Goal: Feedback & Contribution: Leave review/rating

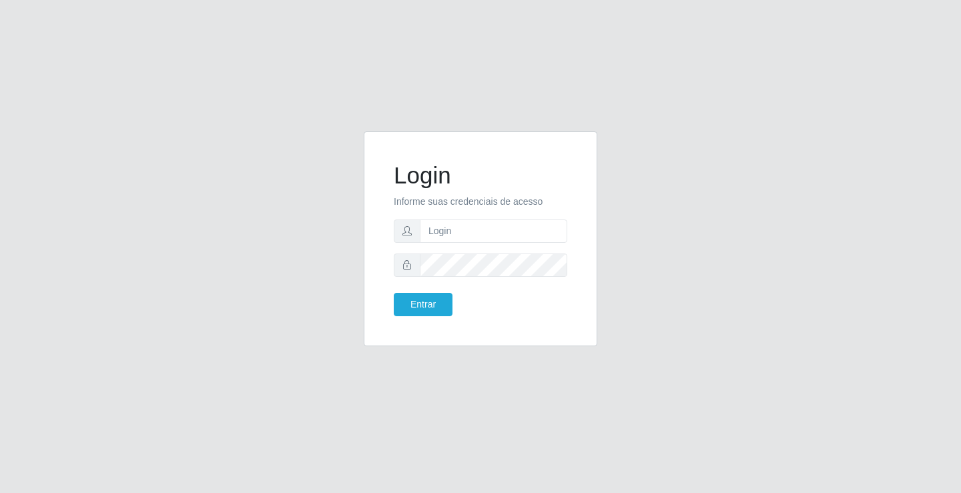
click at [449, 226] on input "text" at bounding box center [494, 231] width 148 height 23
type input "ediane@ideal"
click at [394, 293] on button "Entrar" at bounding box center [423, 304] width 59 height 23
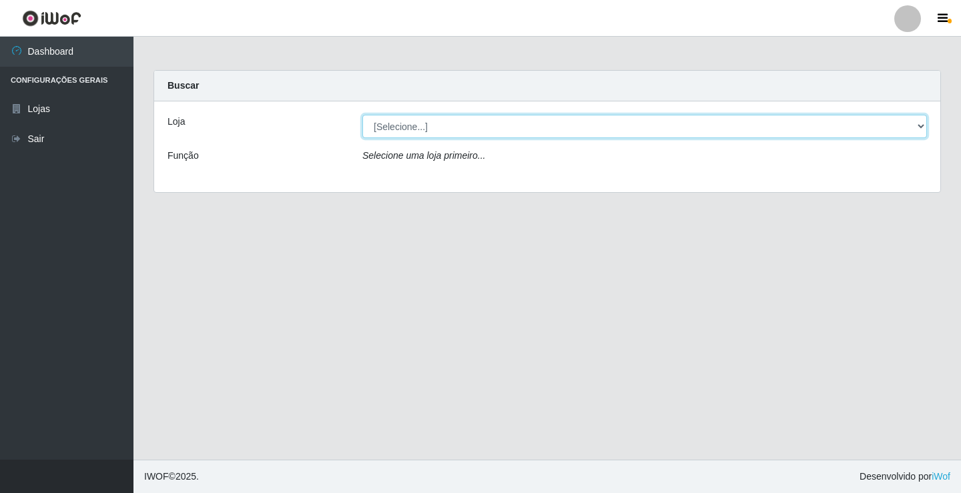
click at [416, 125] on select "[Selecione...] Ideal - Conceição" at bounding box center [644, 126] width 565 height 23
click at [362, 115] on select "[Selecione...] Ideal - Conceição" at bounding box center [644, 126] width 565 height 23
click at [439, 121] on select "[Selecione...] Ideal - Conceição" at bounding box center [644, 126] width 565 height 23
select select "231"
click at [362, 115] on select "[Selecione...] Ideal - Conceição" at bounding box center [644, 126] width 565 height 23
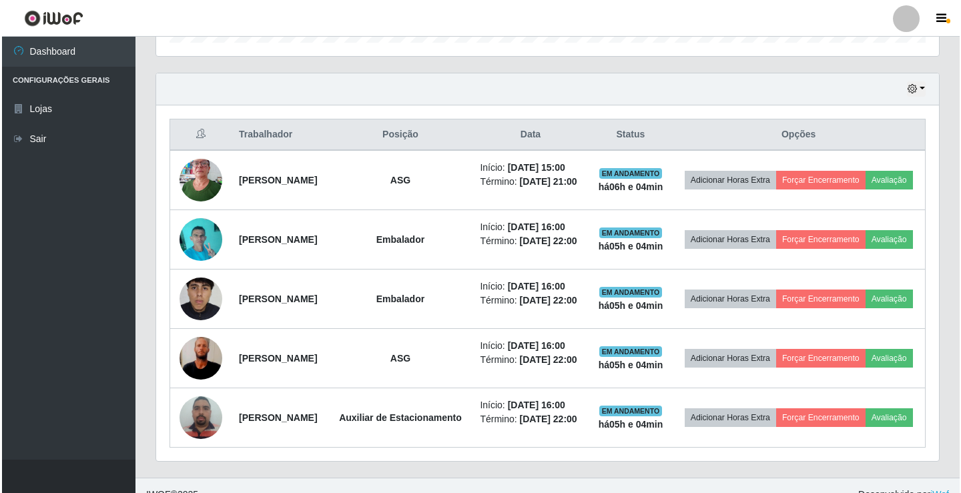
scroll to position [467, 0]
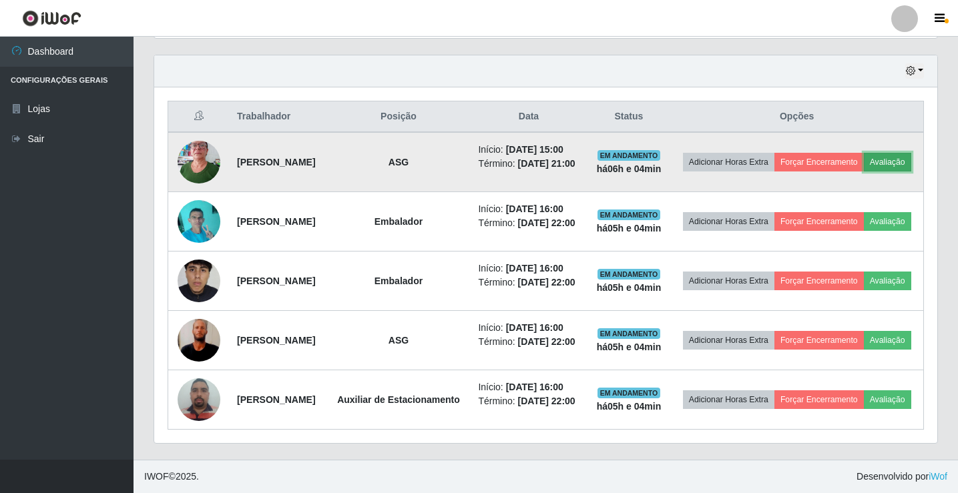
click at [864, 156] on button "Avaliação" at bounding box center [887, 162] width 47 height 19
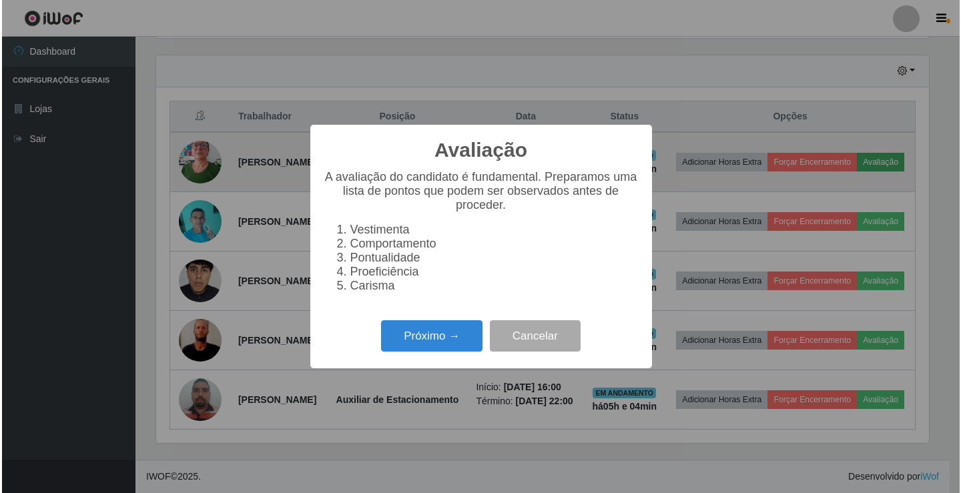
scroll to position [277, 776]
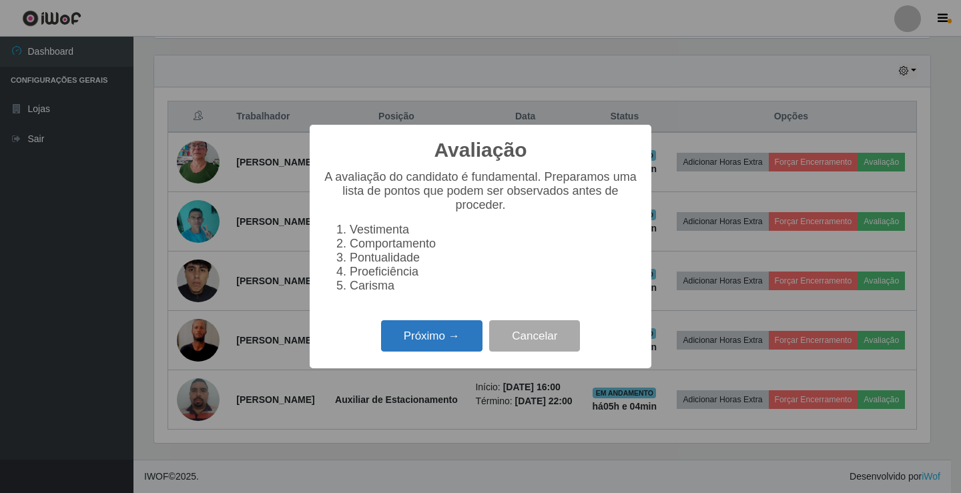
click at [416, 349] on button "Próximo →" at bounding box center [431, 335] width 101 height 31
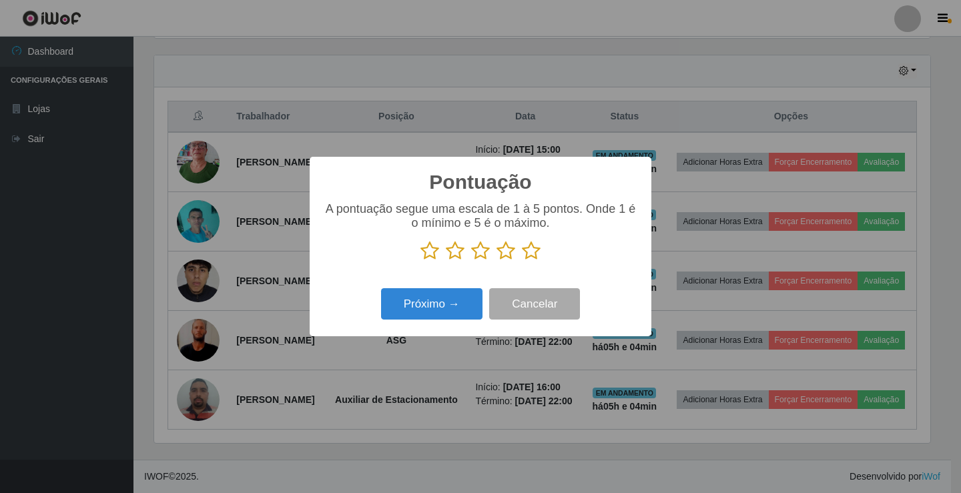
scroll to position [667246, 666747]
click at [541, 251] on p at bounding box center [480, 251] width 315 height 20
click at [538, 252] on icon at bounding box center [531, 251] width 19 height 20
click at [522, 261] on input "radio" at bounding box center [522, 261] width 0 height 0
click at [461, 300] on button "Próximo →" at bounding box center [431, 303] width 101 height 31
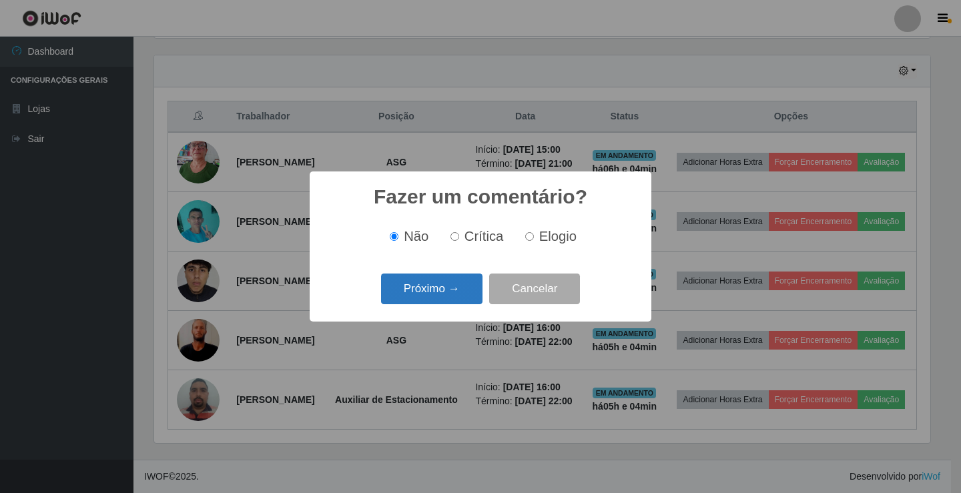
click at [472, 286] on button "Próximo →" at bounding box center [431, 289] width 101 height 31
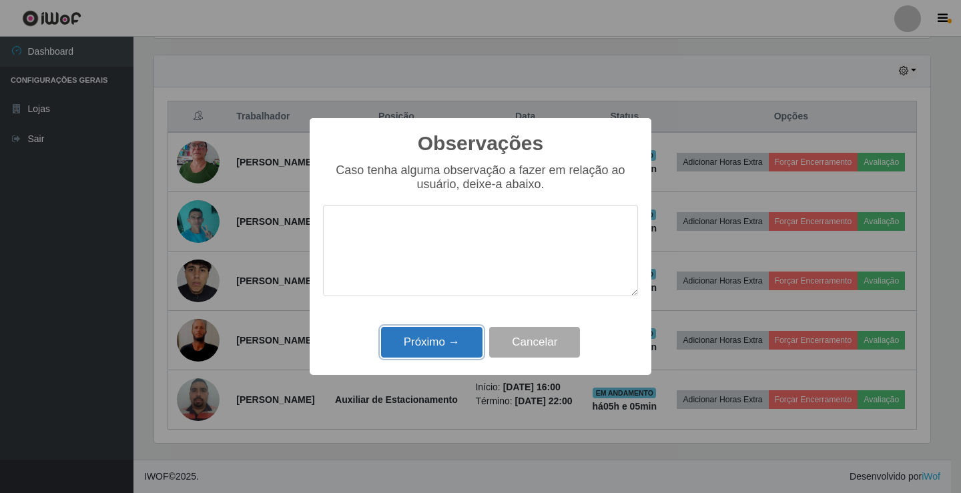
click at [446, 346] on button "Próximo →" at bounding box center [431, 342] width 101 height 31
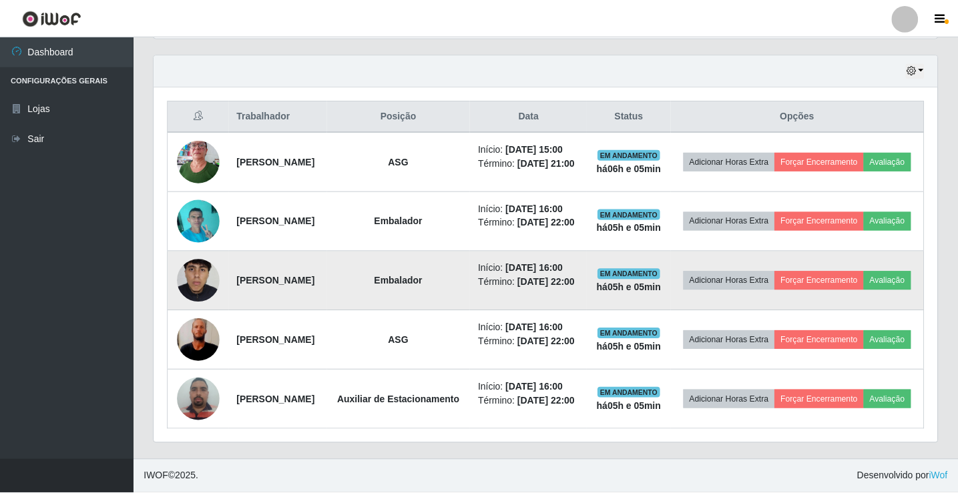
scroll to position [277, 783]
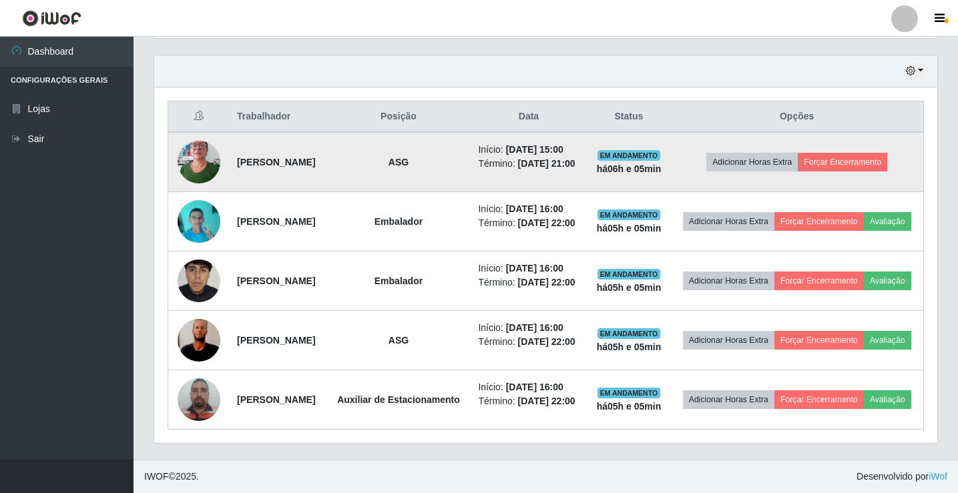
click at [825, 166] on td "Adicionar Horas Extra Forçar Encerramento" at bounding box center [796, 162] width 253 height 60
click at [820, 153] on button "Forçar Encerramento" at bounding box center [842, 162] width 89 height 19
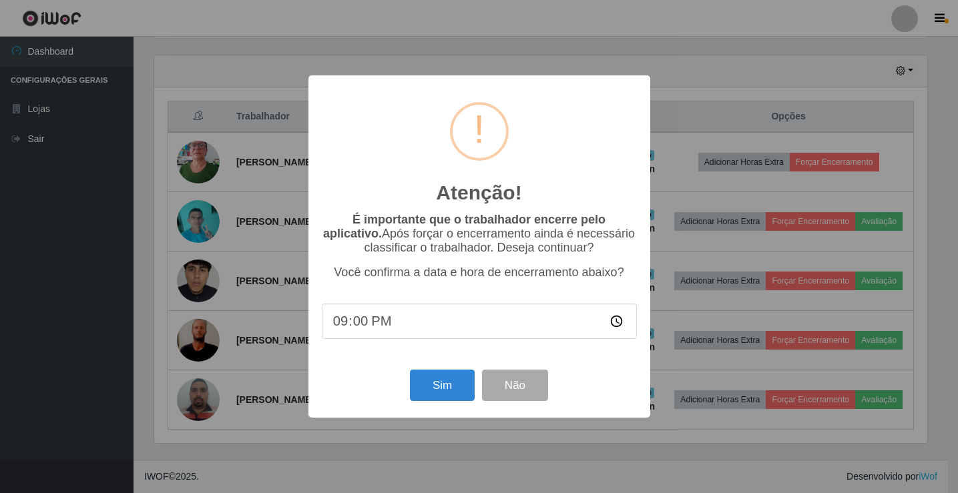
scroll to position [277, 776]
click at [449, 394] on button "Sim" at bounding box center [443, 385] width 65 height 31
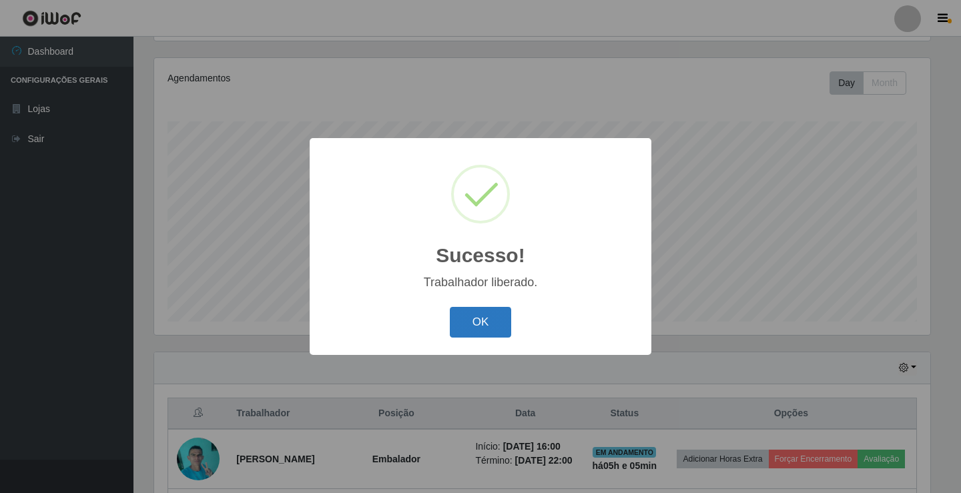
click at [471, 328] on button "OK" at bounding box center [481, 322] width 62 height 31
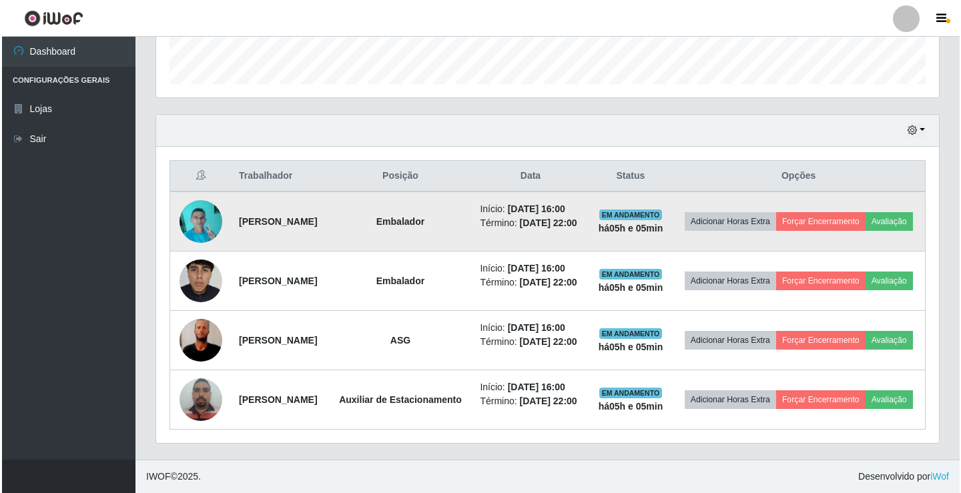
scroll to position [433, 0]
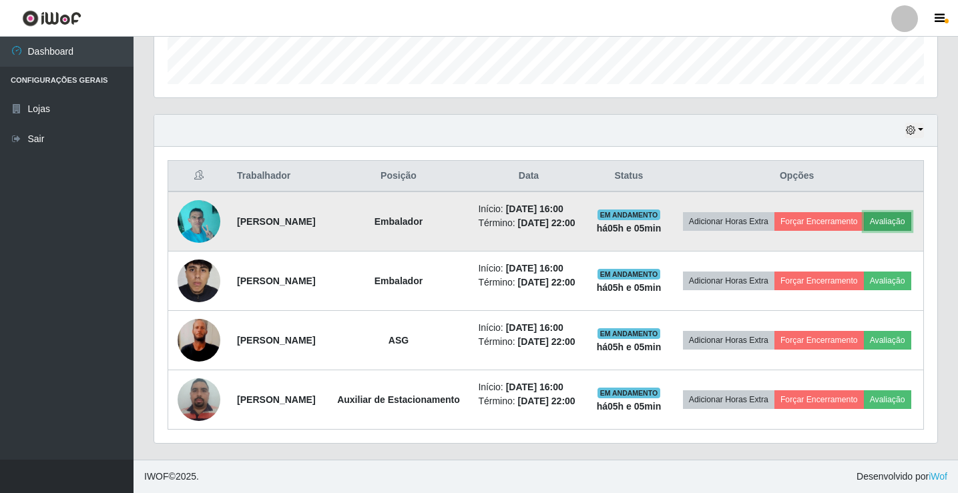
click at [864, 212] on button "Avaliação" at bounding box center [887, 221] width 47 height 19
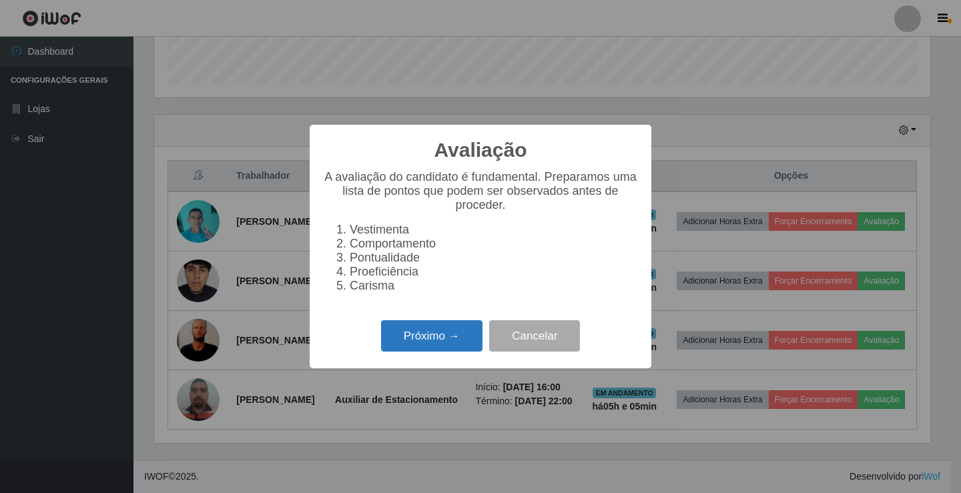
click at [458, 348] on button "Próximo →" at bounding box center [431, 335] width 101 height 31
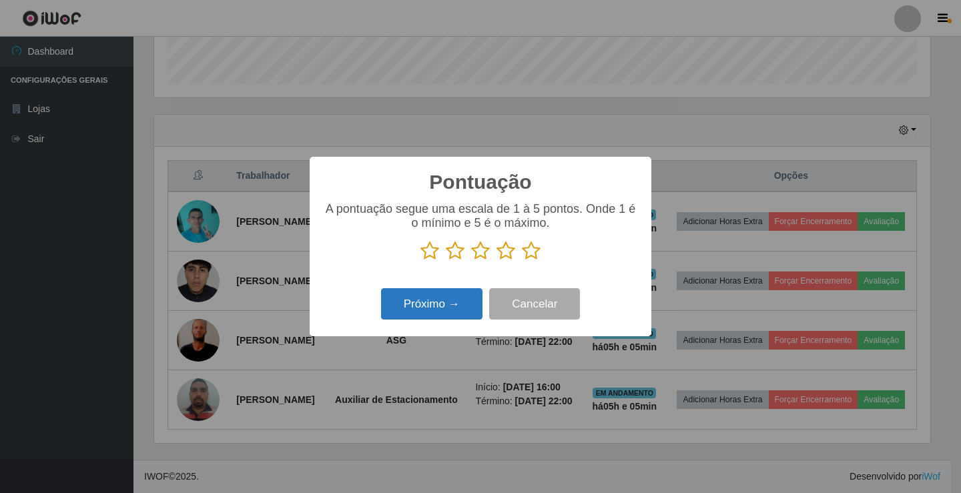
scroll to position [667246, 666747]
click at [529, 253] on icon at bounding box center [531, 251] width 19 height 20
click at [522, 261] on input "radio" at bounding box center [522, 261] width 0 height 0
click at [421, 312] on button "Próximo →" at bounding box center [431, 303] width 101 height 31
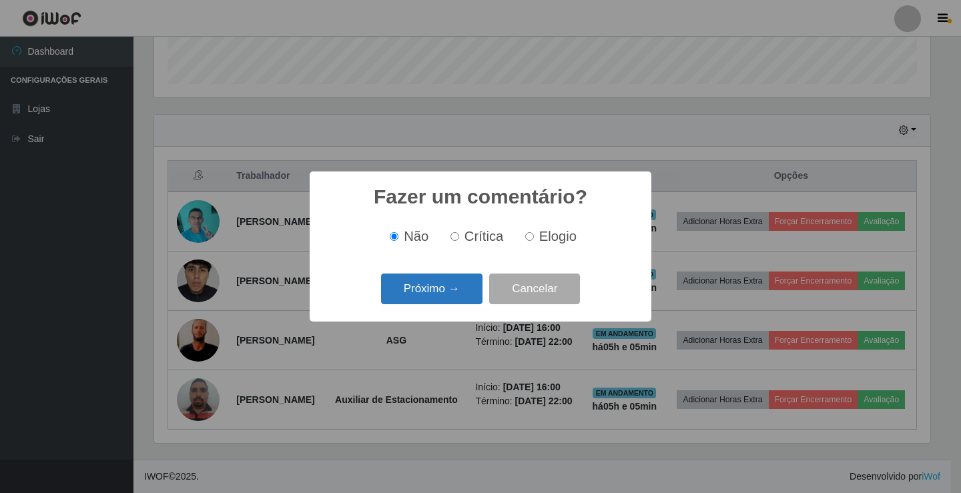
click at [433, 296] on button "Próximo →" at bounding box center [431, 289] width 101 height 31
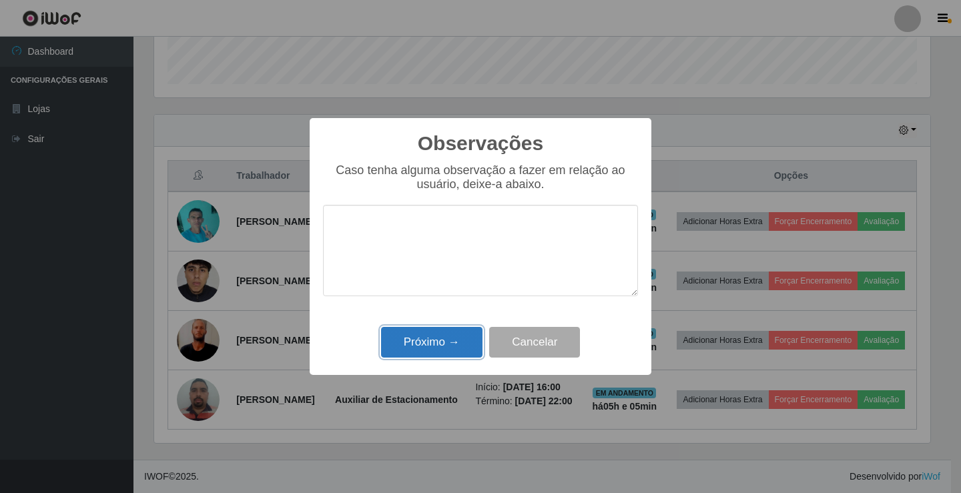
click at [427, 343] on button "Próximo →" at bounding box center [431, 342] width 101 height 31
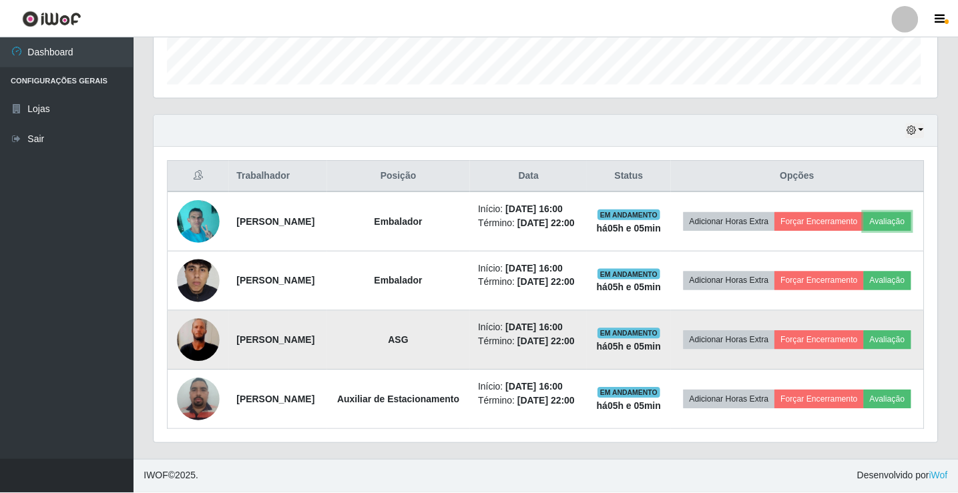
scroll to position [277, 783]
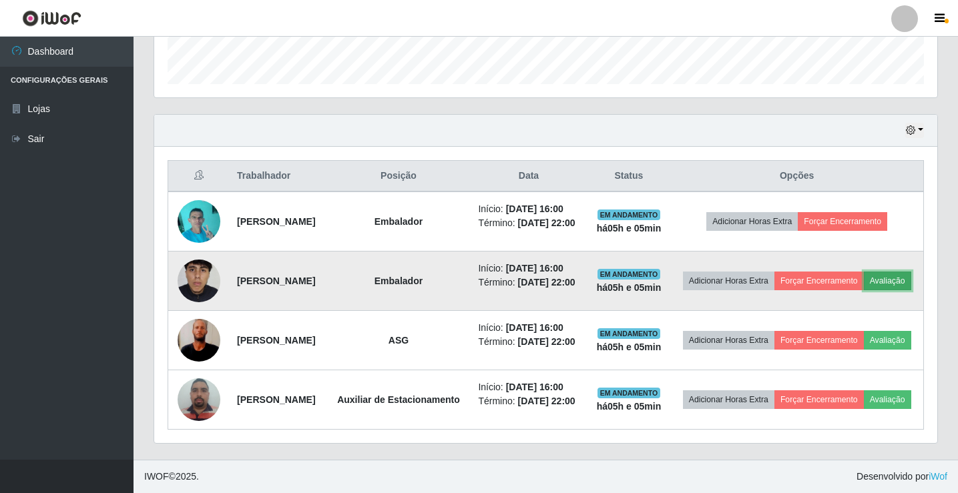
click at [864, 272] on button "Avaliação" at bounding box center [887, 281] width 47 height 19
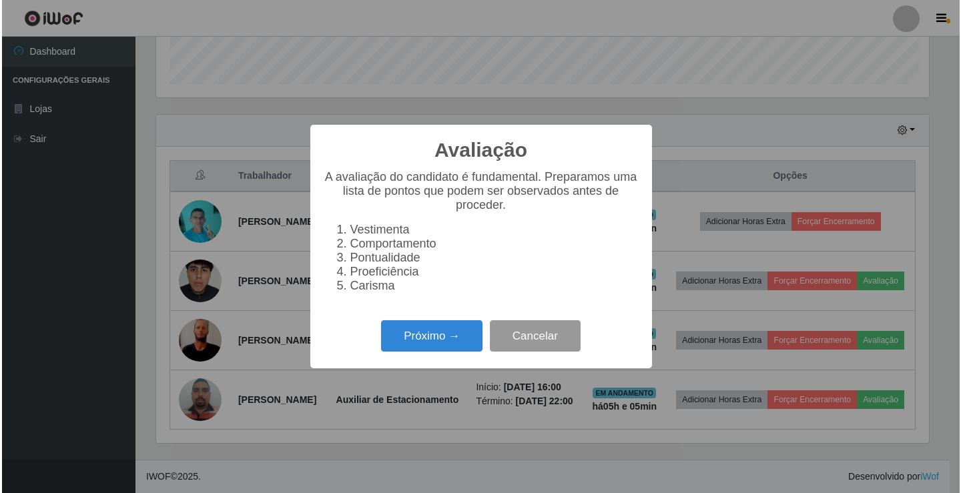
scroll to position [277, 776]
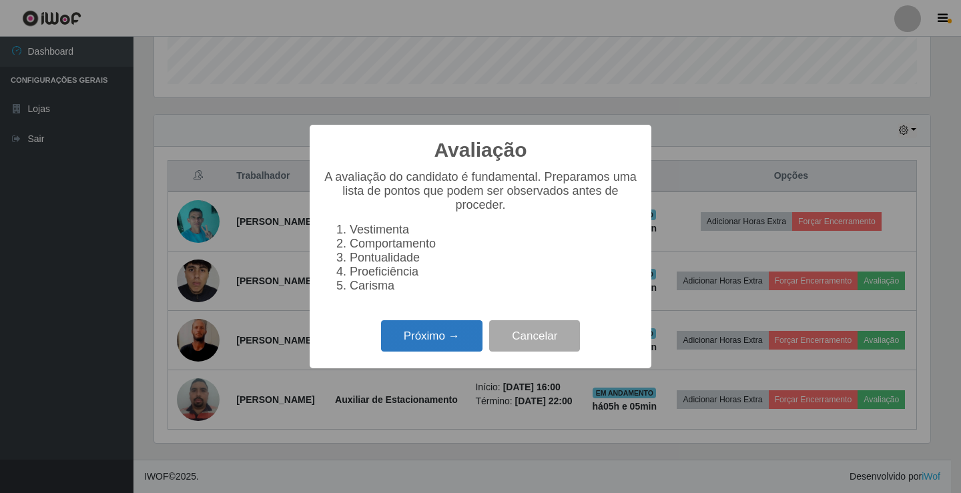
click at [435, 335] on button "Próximo →" at bounding box center [431, 335] width 101 height 31
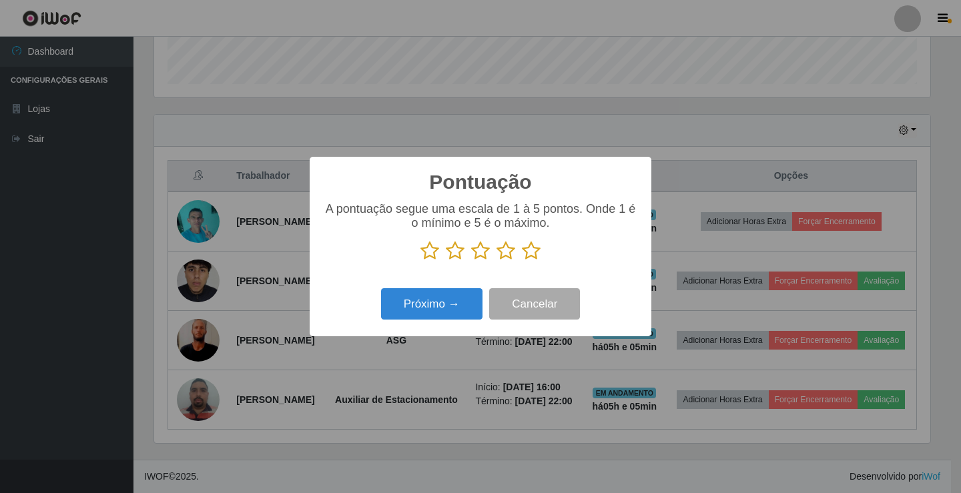
click at [531, 248] on icon at bounding box center [531, 251] width 19 height 20
click at [522, 261] on input "radio" at bounding box center [522, 261] width 0 height 0
click at [465, 298] on button "Próximo →" at bounding box center [431, 303] width 101 height 31
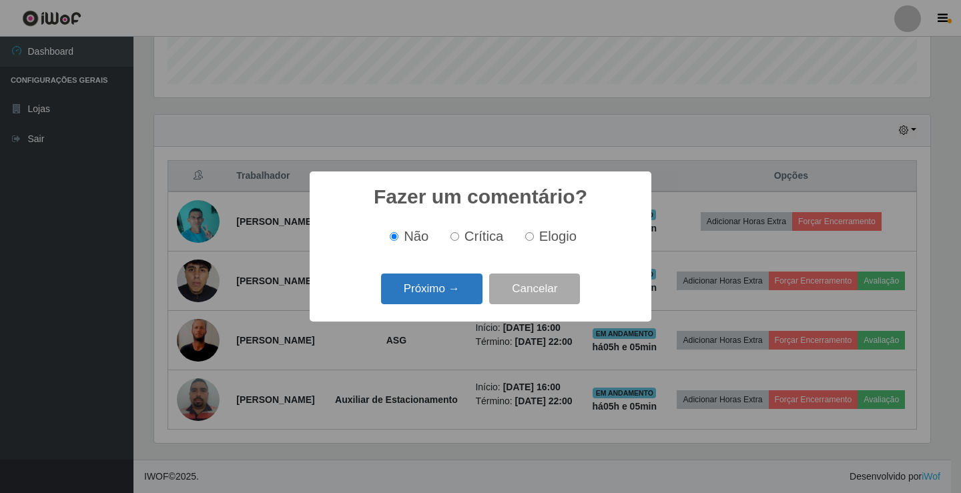
click at [463, 294] on button "Próximo →" at bounding box center [431, 289] width 101 height 31
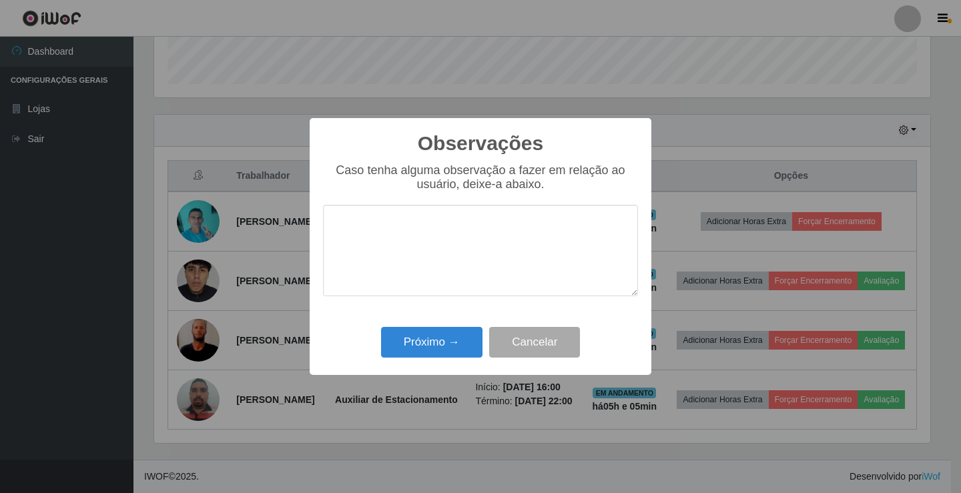
click at [453, 328] on div "Próximo → Cancelar" at bounding box center [480, 342] width 315 height 38
click at [457, 331] on button "Próximo →" at bounding box center [431, 342] width 101 height 31
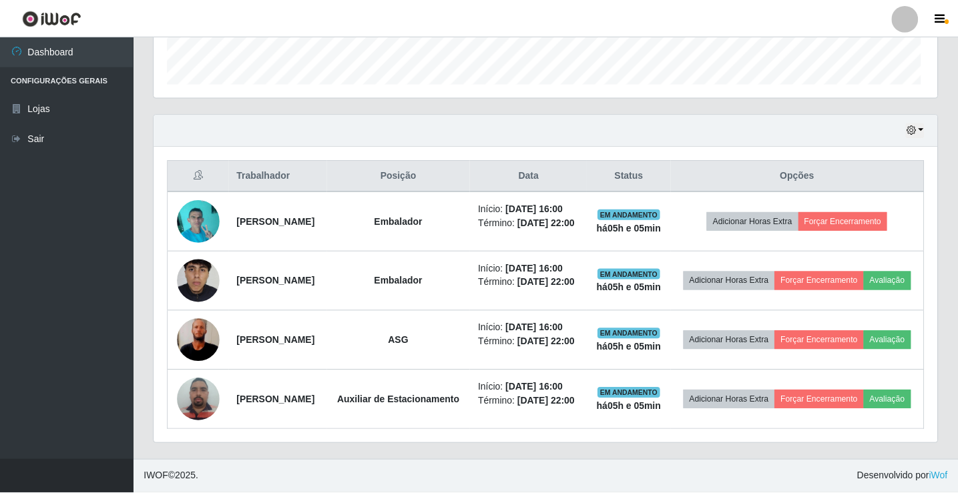
scroll to position [0, 0]
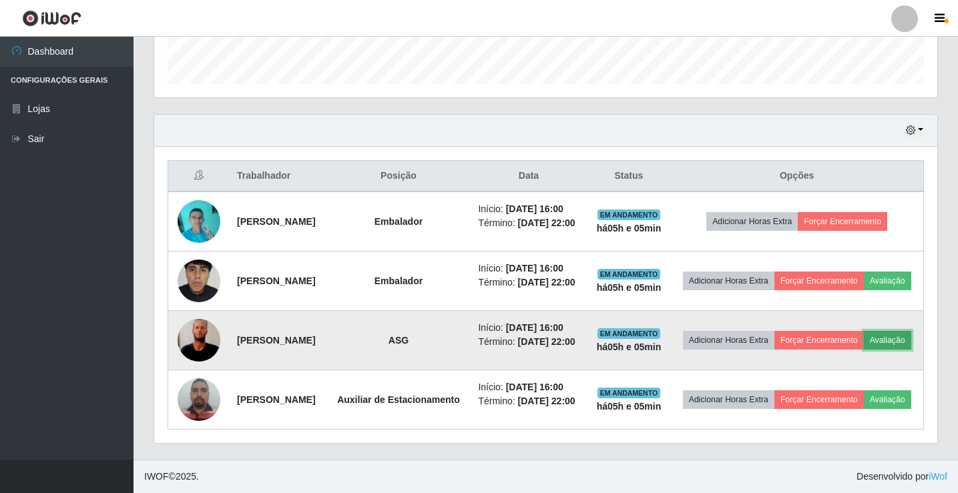
click at [864, 337] on button "Avaliação" at bounding box center [887, 340] width 47 height 19
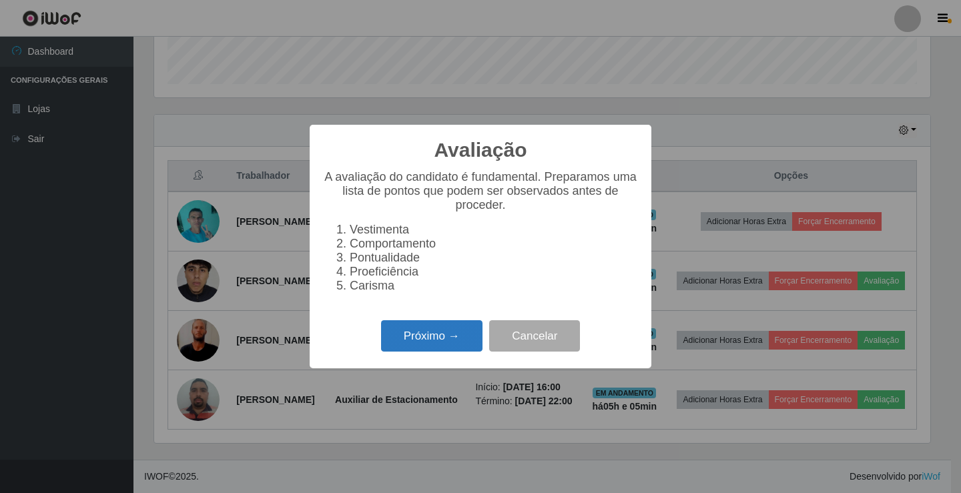
click at [444, 342] on button "Próximo →" at bounding box center [431, 335] width 101 height 31
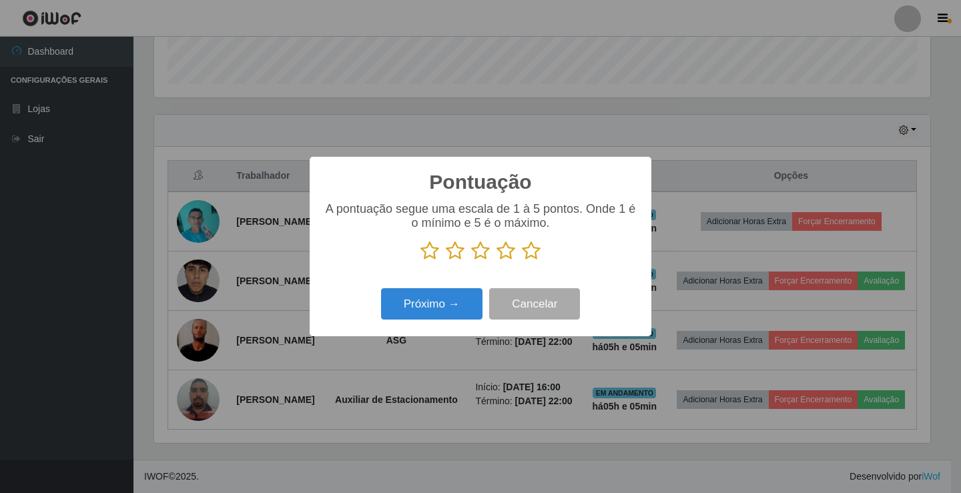
click at [527, 260] on icon at bounding box center [531, 251] width 19 height 20
click at [522, 261] on input "radio" at bounding box center [522, 261] width 0 height 0
click at [451, 303] on button "Próximo →" at bounding box center [431, 303] width 101 height 31
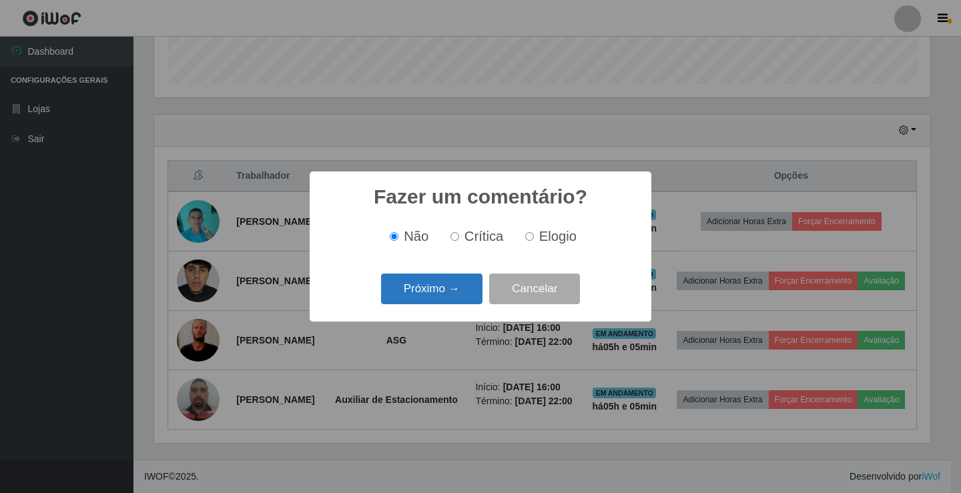
click at [451, 304] on button "Próximo →" at bounding box center [431, 289] width 101 height 31
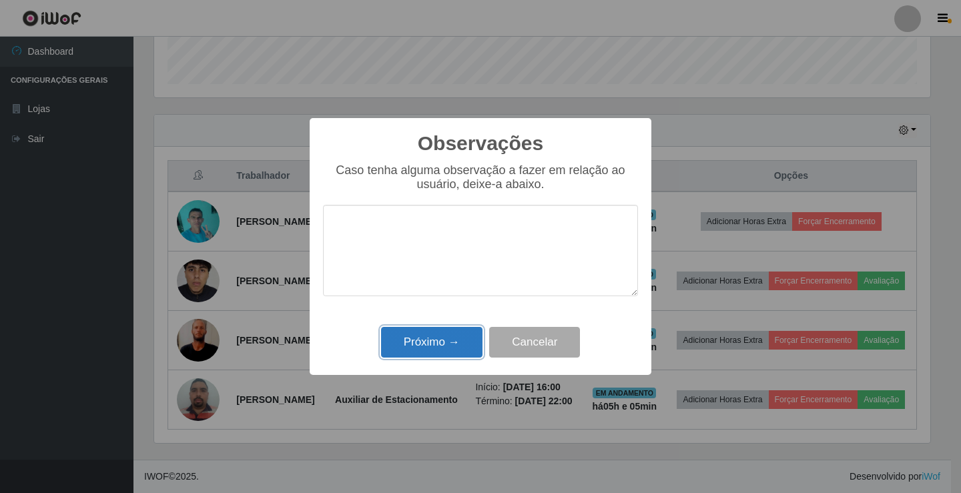
click at [445, 342] on button "Próximo →" at bounding box center [431, 342] width 101 height 31
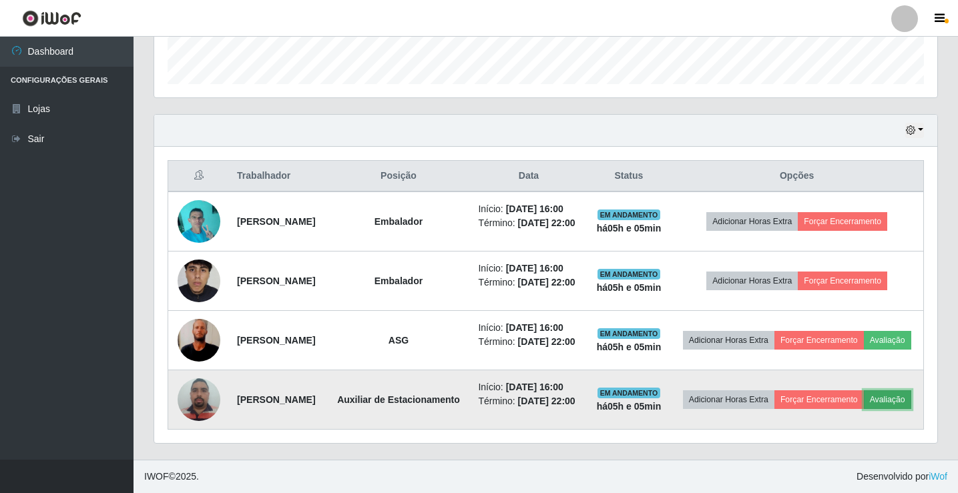
click at [864, 400] on button "Avaliação" at bounding box center [887, 400] width 47 height 19
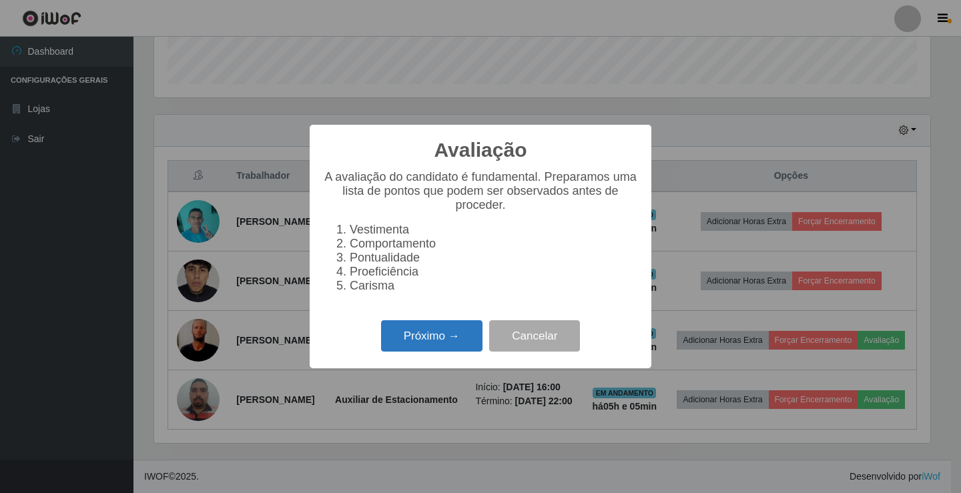
click at [471, 347] on button "Próximo →" at bounding box center [431, 335] width 101 height 31
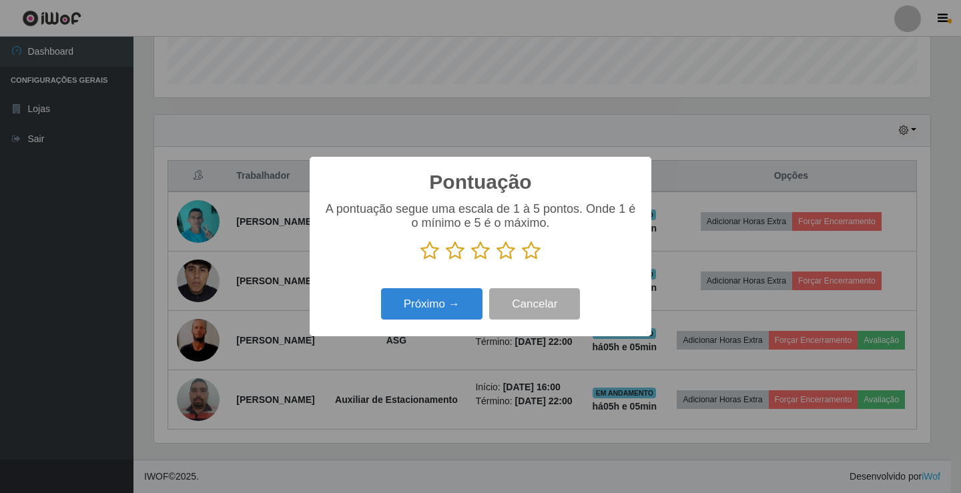
click at [529, 252] on icon at bounding box center [531, 251] width 19 height 20
click at [522, 261] on input "radio" at bounding box center [522, 261] width 0 height 0
click at [427, 300] on button "Próximo →" at bounding box center [431, 303] width 101 height 31
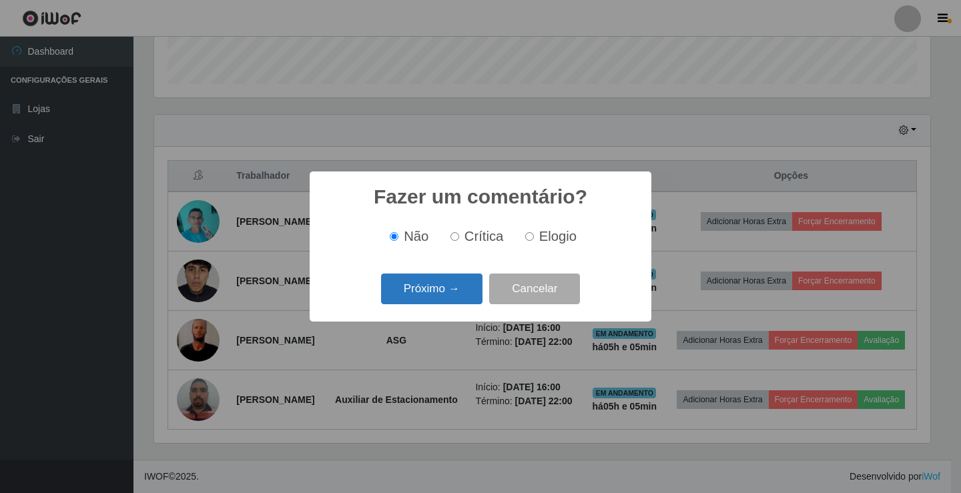
click at [436, 296] on button "Próximo →" at bounding box center [431, 289] width 101 height 31
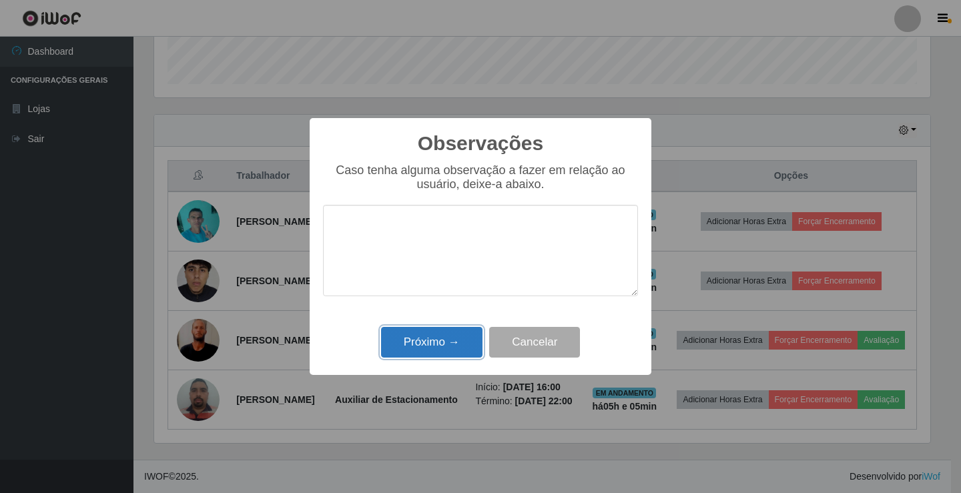
click at [446, 346] on button "Próximo →" at bounding box center [431, 342] width 101 height 31
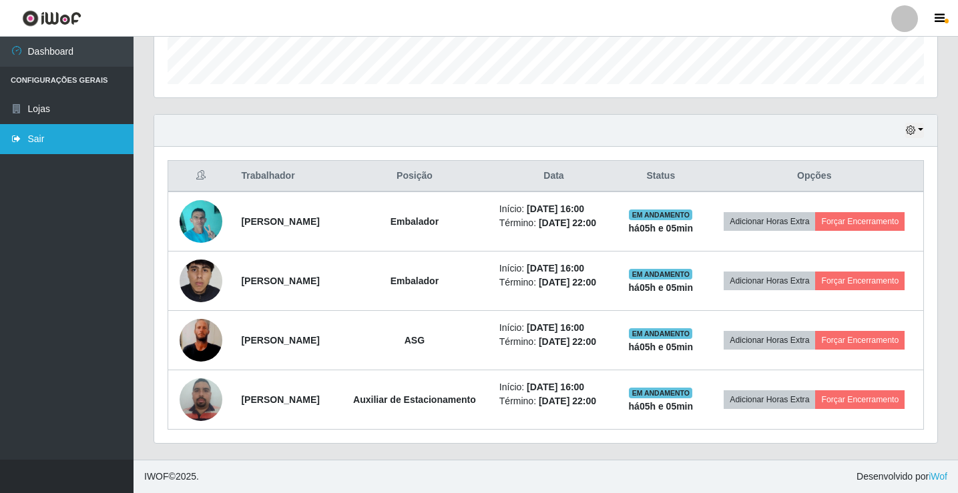
click at [70, 137] on link "Sair" at bounding box center [67, 139] width 134 height 30
